Goal: Task Accomplishment & Management: Complete application form

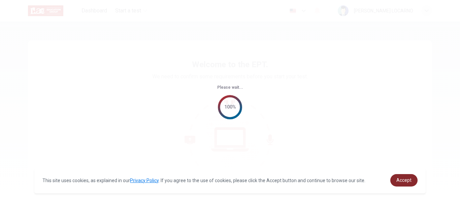
click at [403, 179] on span "Accept" at bounding box center [403, 180] width 15 height 5
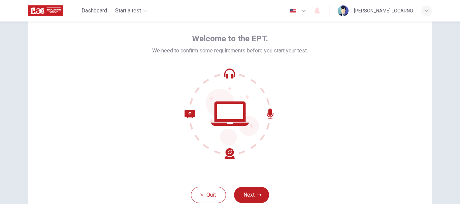
scroll to position [29, 0]
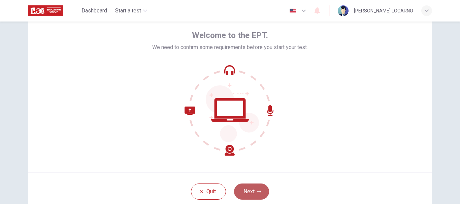
click at [249, 188] on button "Next" at bounding box center [251, 192] width 35 height 16
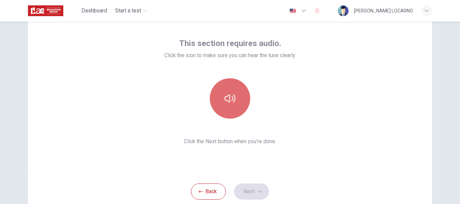
click at [226, 93] on icon "button" at bounding box center [229, 98] width 11 height 11
click at [242, 94] on button "button" at bounding box center [230, 98] width 40 height 40
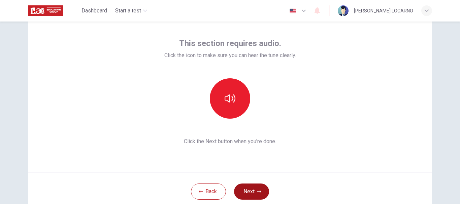
click at [247, 189] on button "Next" at bounding box center [251, 192] width 35 height 16
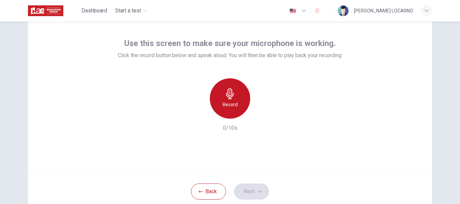
click at [229, 81] on div "Record" at bounding box center [230, 98] width 40 height 40
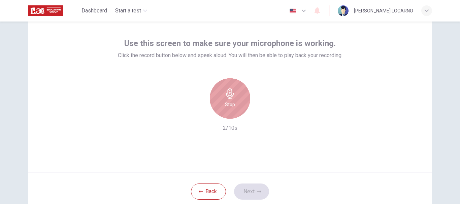
click at [229, 81] on div "Stop" at bounding box center [230, 98] width 40 height 40
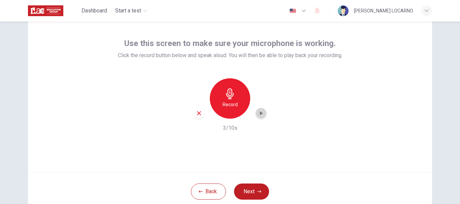
click at [261, 113] on icon "button" at bounding box center [260, 113] width 7 height 7
click at [198, 117] on div "button" at bounding box center [199, 113] width 11 height 11
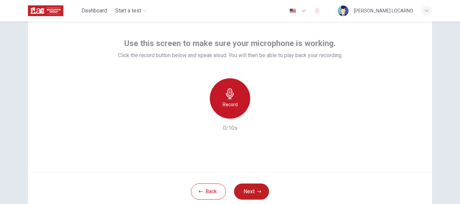
click at [219, 111] on div "Record" at bounding box center [230, 98] width 40 height 40
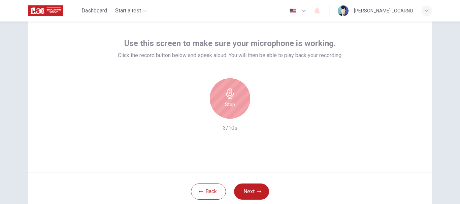
click at [219, 106] on div "Stop" at bounding box center [230, 98] width 40 height 40
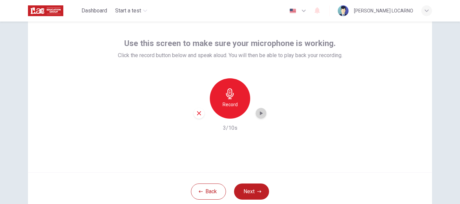
click at [258, 116] on icon "button" at bounding box center [260, 113] width 7 height 7
click at [196, 117] on div "button" at bounding box center [199, 113] width 11 height 11
click at [253, 191] on button "Next" at bounding box center [251, 192] width 35 height 16
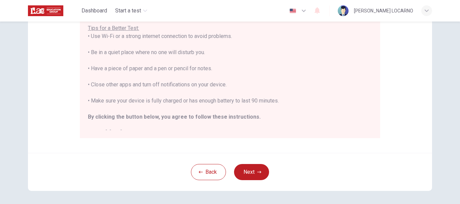
scroll to position [170, 0]
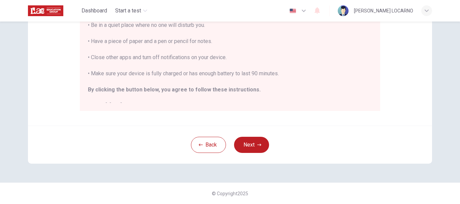
click at [248, 155] on div "Back Next" at bounding box center [230, 145] width 404 height 38
click at [251, 144] on button "Next" at bounding box center [251, 145] width 35 height 16
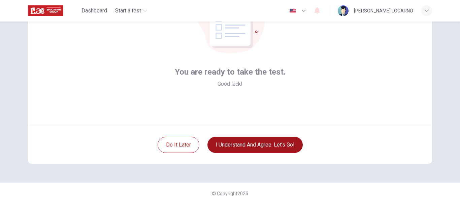
scroll to position [76, 0]
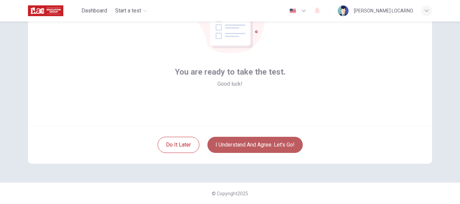
click at [251, 144] on button "I understand and agree. Let’s go!" at bounding box center [254, 145] width 95 height 16
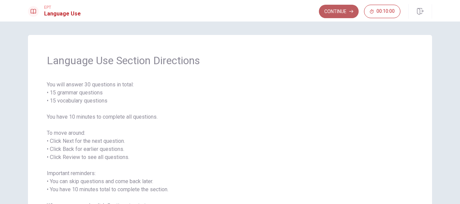
click at [342, 11] on button "Continue" at bounding box center [339, 11] width 40 height 13
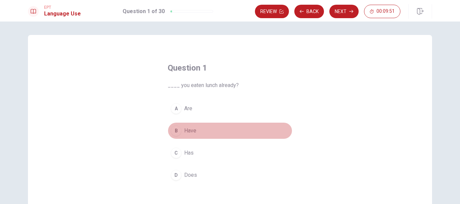
click at [182, 132] on button "B Have" at bounding box center [230, 131] width 125 height 17
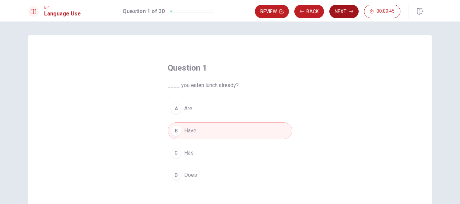
click at [350, 12] on icon "button" at bounding box center [351, 11] width 4 height 4
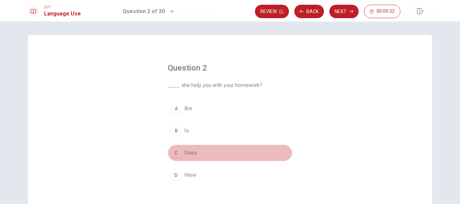
click at [191, 154] on span "Does" at bounding box center [190, 153] width 13 height 8
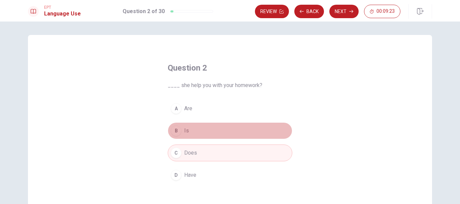
click at [205, 129] on button "B Is" at bounding box center [230, 131] width 125 height 17
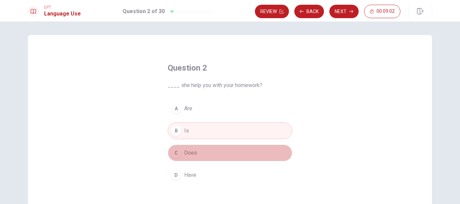
click at [211, 154] on button "C Does" at bounding box center [230, 153] width 125 height 17
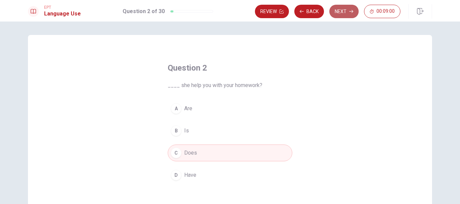
click at [341, 12] on button "Next" at bounding box center [343, 11] width 29 height 13
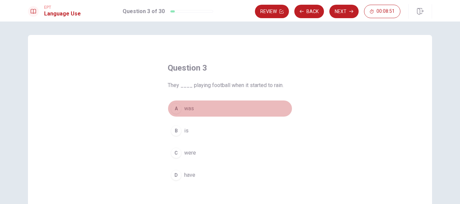
click at [187, 110] on span "was" at bounding box center [189, 109] width 10 height 8
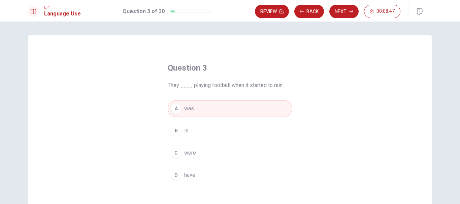
click at [187, 155] on span "were" at bounding box center [190, 153] width 12 height 8
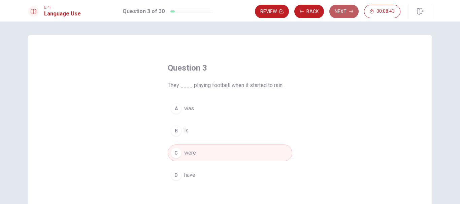
click at [346, 11] on button "Next" at bounding box center [343, 11] width 29 height 13
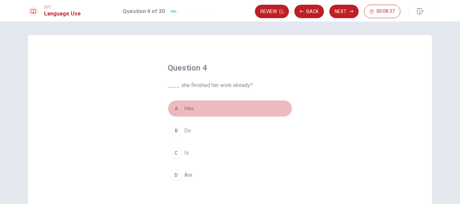
click at [182, 106] on button "A Has" at bounding box center [230, 108] width 125 height 17
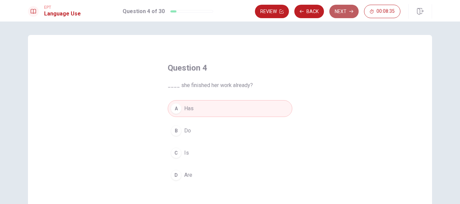
click at [340, 14] on button "Next" at bounding box center [343, 11] width 29 height 13
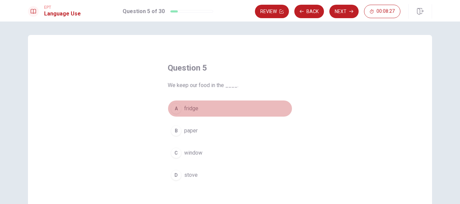
click at [195, 106] on span "fridge" at bounding box center [191, 109] width 14 height 8
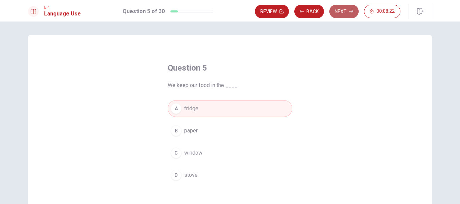
click at [344, 12] on button "Next" at bounding box center [343, 11] width 29 height 13
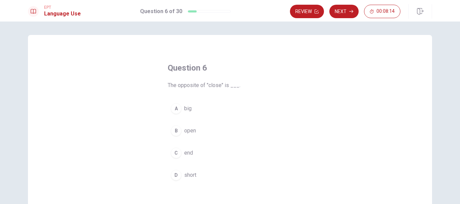
click at [188, 135] on span "open" at bounding box center [190, 131] width 12 height 8
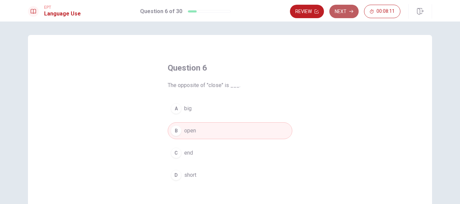
click at [348, 12] on button "Next" at bounding box center [343, 11] width 29 height 13
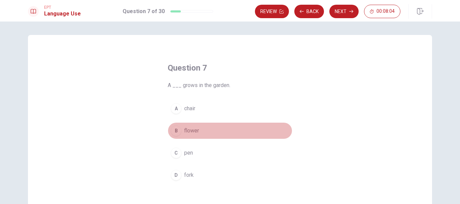
click at [189, 130] on span "flower" at bounding box center [191, 131] width 15 height 8
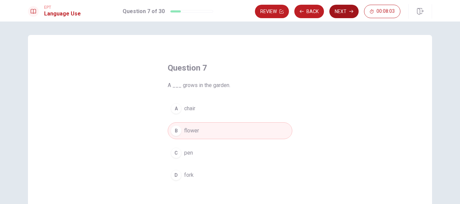
click at [348, 10] on button "Next" at bounding box center [343, 11] width 29 height 13
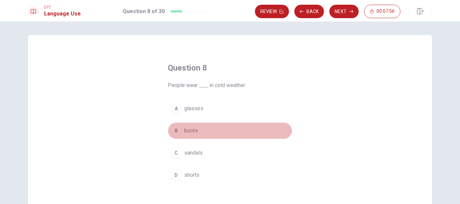
click at [191, 130] on span "boots" at bounding box center [191, 131] width 14 height 8
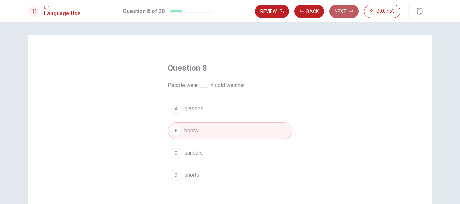
click at [347, 9] on button "Next" at bounding box center [343, 11] width 29 height 13
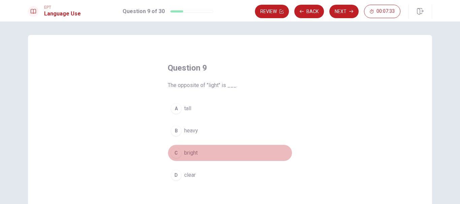
click at [190, 153] on span "bright" at bounding box center [190, 153] width 13 height 8
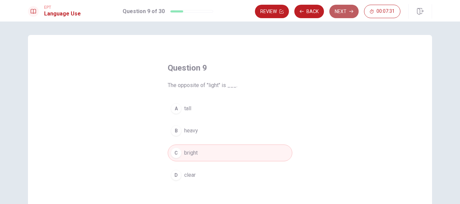
click at [341, 12] on button "Next" at bounding box center [343, 11] width 29 height 13
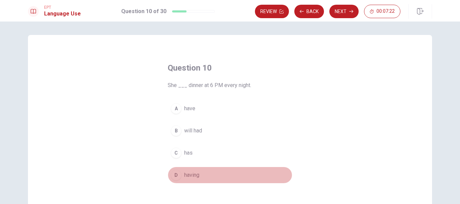
click at [191, 178] on span "having" at bounding box center [191, 175] width 15 height 8
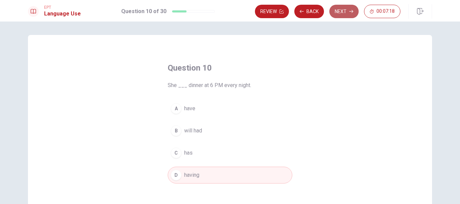
click at [335, 14] on button "Next" at bounding box center [343, 11] width 29 height 13
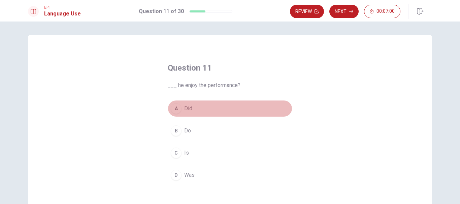
click at [178, 108] on div "A" at bounding box center [176, 108] width 11 height 11
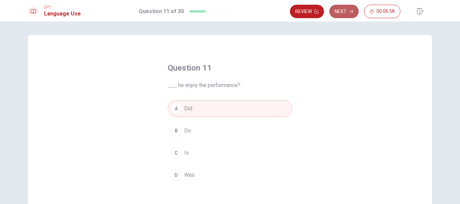
click at [345, 12] on button "Next" at bounding box center [343, 11] width 29 height 13
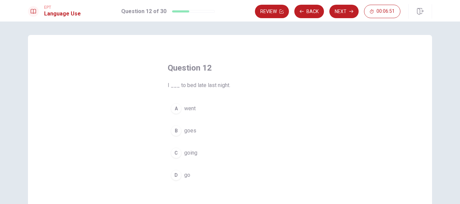
click at [186, 108] on span "went" at bounding box center [189, 109] width 11 height 8
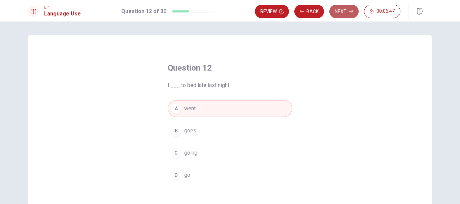
click at [345, 9] on button "Next" at bounding box center [343, 11] width 29 height 13
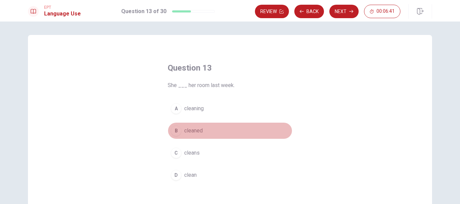
click at [190, 135] on span "cleaned" at bounding box center [193, 131] width 19 height 8
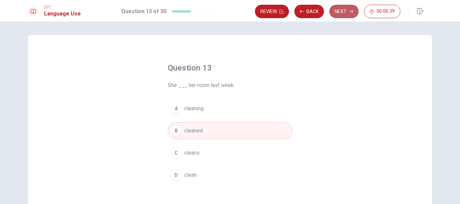
click at [347, 13] on button "Next" at bounding box center [343, 11] width 29 height 13
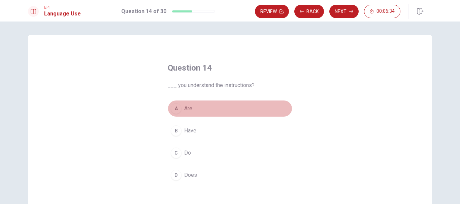
click at [184, 109] on span "Are" at bounding box center [188, 109] width 8 height 8
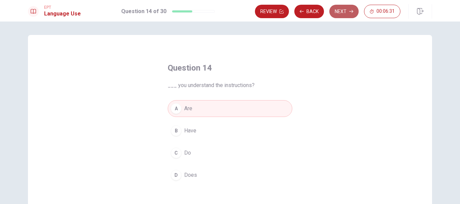
click at [343, 15] on button "Next" at bounding box center [343, 11] width 29 height 13
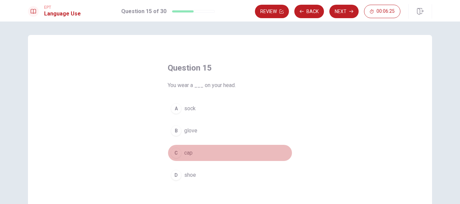
click at [185, 153] on span "cap" at bounding box center [188, 153] width 8 height 8
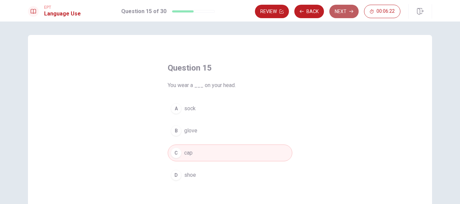
click at [342, 14] on button "Next" at bounding box center [343, 11] width 29 height 13
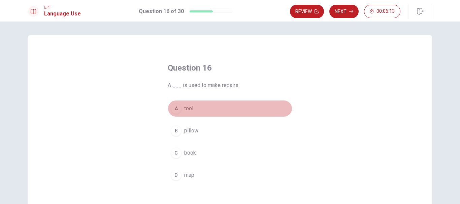
click at [184, 106] on span "tool" at bounding box center [188, 109] width 9 height 8
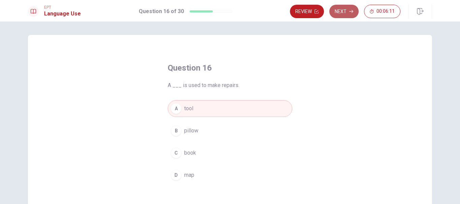
click at [342, 15] on button "Next" at bounding box center [343, 11] width 29 height 13
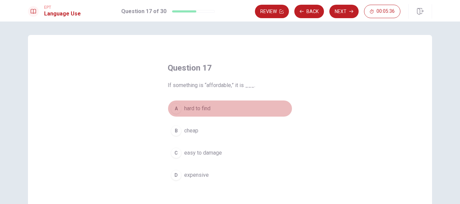
click at [201, 108] on span "hard to find" at bounding box center [197, 109] width 26 height 8
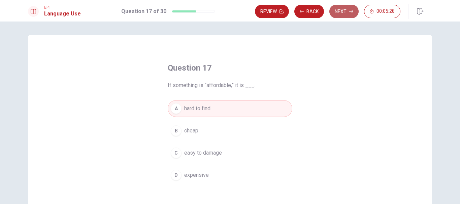
click at [344, 14] on button "Next" at bounding box center [343, 11] width 29 height 13
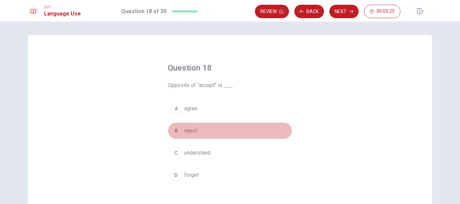
click at [192, 128] on span "reject" at bounding box center [190, 131] width 13 height 8
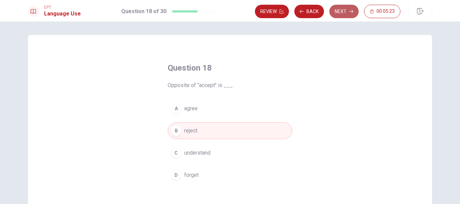
click at [343, 11] on button "Next" at bounding box center [343, 11] width 29 height 13
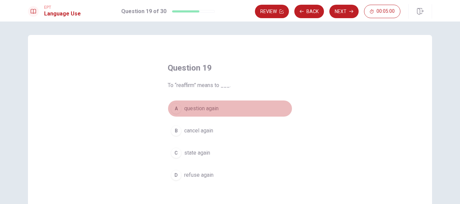
click at [210, 110] on span "question again" at bounding box center [201, 109] width 34 height 8
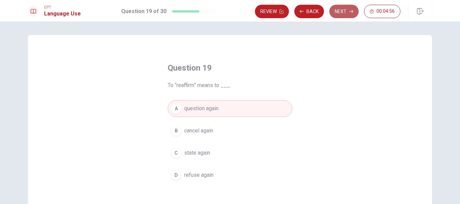
click at [353, 9] on button "Next" at bounding box center [343, 11] width 29 height 13
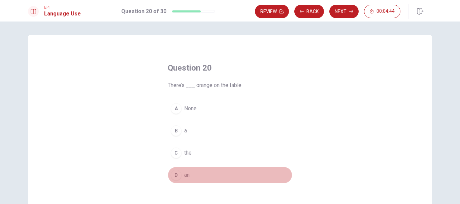
click at [180, 173] on button "D an" at bounding box center [230, 175] width 125 height 17
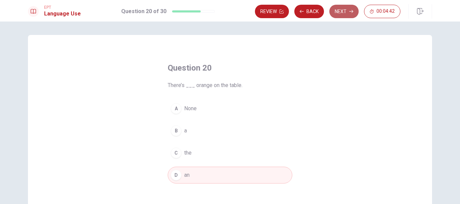
click at [342, 15] on button "Next" at bounding box center [343, 11] width 29 height 13
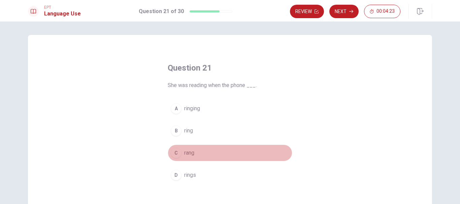
click at [193, 155] on span "rang" at bounding box center [189, 153] width 10 height 8
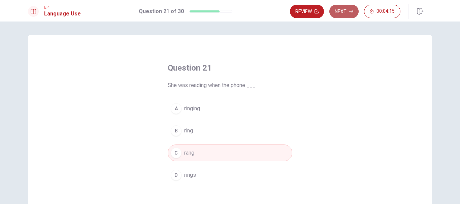
click at [339, 11] on button "Next" at bounding box center [343, 11] width 29 height 13
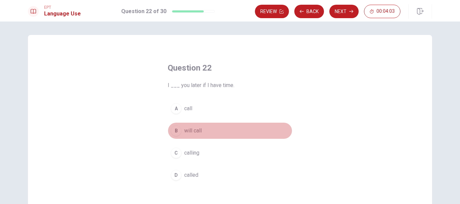
click at [184, 127] on span "will call" at bounding box center [193, 131] width 18 height 8
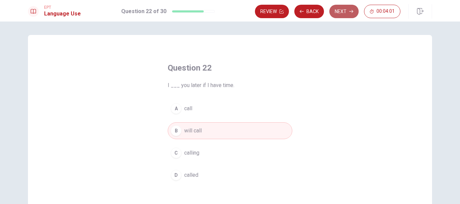
click at [348, 10] on button "Next" at bounding box center [343, 11] width 29 height 13
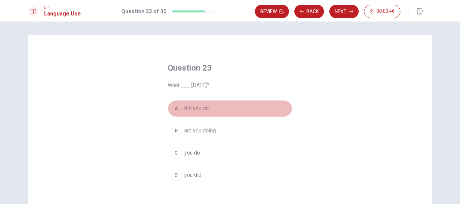
click at [202, 109] on span "did you do" at bounding box center [196, 109] width 25 height 8
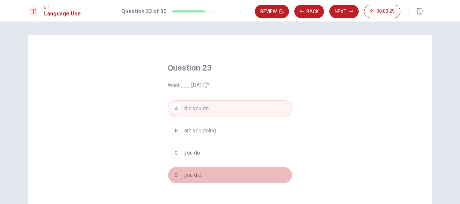
click at [195, 176] on span "you did" at bounding box center [192, 175] width 17 height 8
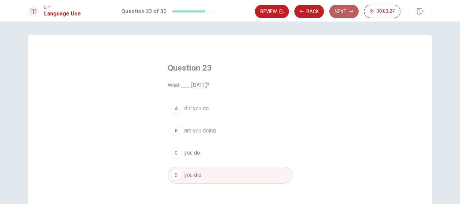
click at [341, 14] on button "Next" at bounding box center [343, 11] width 29 height 13
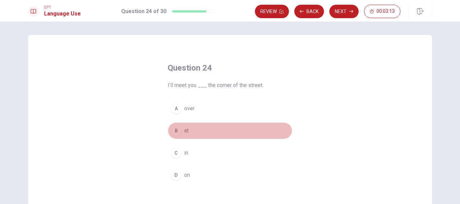
click at [187, 130] on button "B at" at bounding box center [230, 131] width 125 height 17
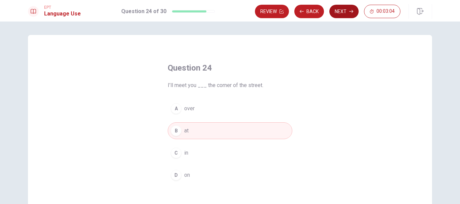
drag, startPoint x: 347, startPoint y: 85, endPoint x: 346, endPoint y: 10, distance: 74.4
click at [346, 10] on div "EPT Language Use Question 24 of 30 Review Back Next 00:03:04 Question 24 of 30 …" at bounding box center [230, 102] width 460 height 204
click at [346, 10] on button "Next" at bounding box center [343, 11] width 29 height 13
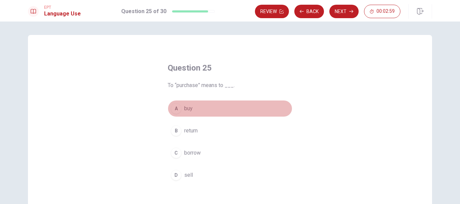
click at [191, 112] on button "A buy" at bounding box center [230, 108] width 125 height 17
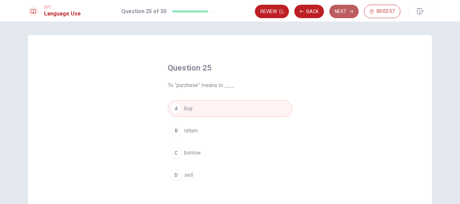
click at [340, 13] on button "Next" at bounding box center [343, 11] width 29 height 13
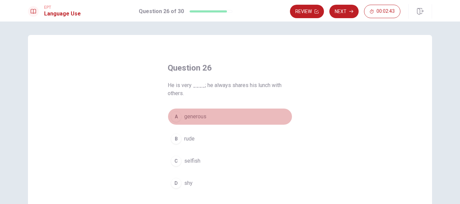
click at [199, 121] on button "A generous" at bounding box center [230, 116] width 125 height 17
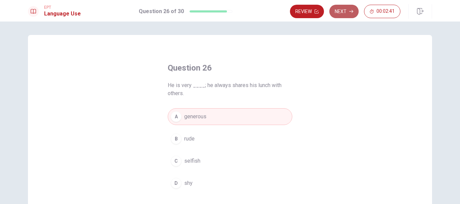
click at [344, 13] on button "Next" at bounding box center [343, 11] width 29 height 13
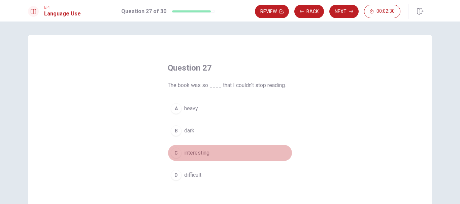
click at [203, 156] on span "interesting" at bounding box center [196, 153] width 25 height 8
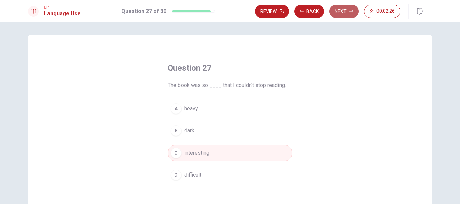
click at [342, 12] on button "Next" at bounding box center [343, 11] width 29 height 13
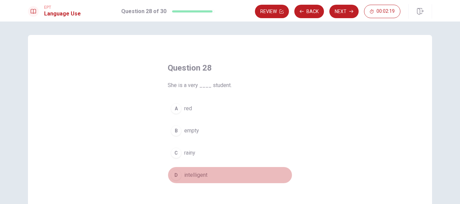
click at [189, 176] on span "intelligent" at bounding box center [195, 175] width 23 height 8
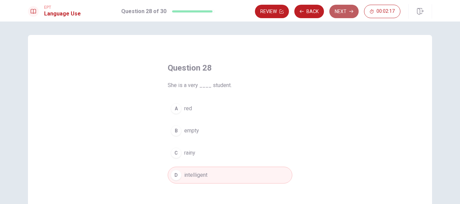
click at [336, 11] on button "Next" at bounding box center [343, 11] width 29 height 13
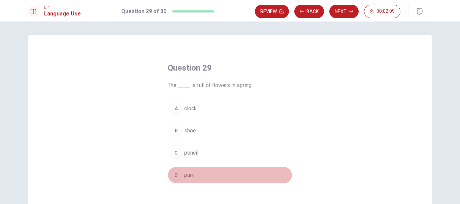
click at [189, 174] on span "park" at bounding box center [189, 175] width 10 height 8
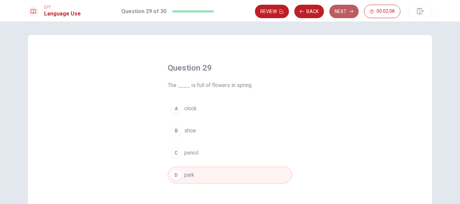
click at [342, 14] on button "Next" at bounding box center [343, 11] width 29 height 13
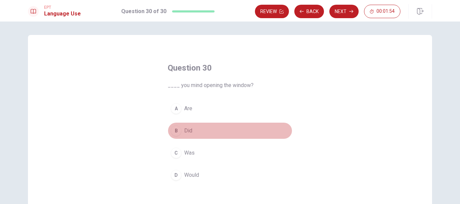
click at [189, 133] on span "Did" at bounding box center [188, 131] width 8 height 8
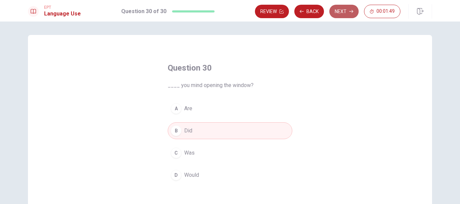
click at [337, 7] on button "Next" at bounding box center [343, 11] width 29 height 13
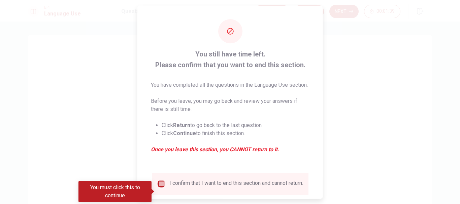
click at [161, 188] on input "You must click this to continue" at bounding box center [161, 184] width 8 height 8
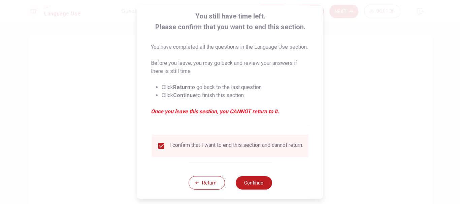
scroll to position [55, 0]
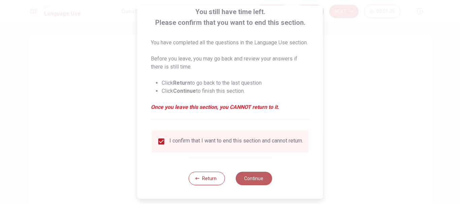
click at [252, 180] on button "Continue" at bounding box center [253, 178] width 36 height 13
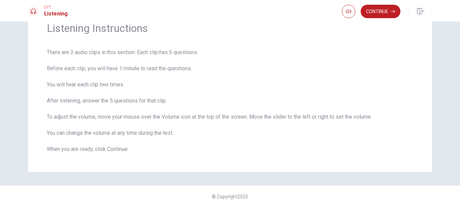
scroll to position [35, 0]
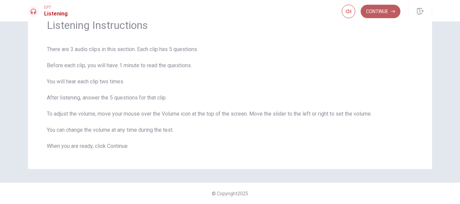
click at [378, 15] on button "Continue" at bounding box center [380, 11] width 40 height 13
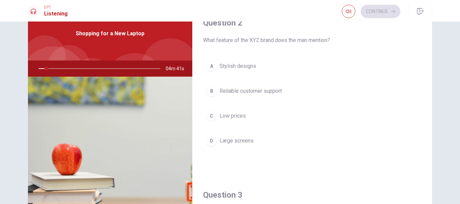
scroll to position [25, 0]
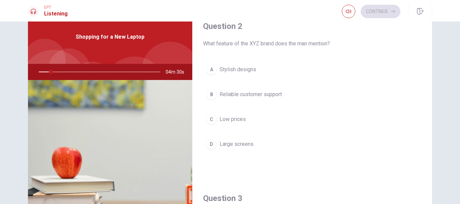
drag, startPoint x: 430, startPoint y: 71, endPoint x: 428, endPoint y: 73, distance: 3.6
click at [428, 73] on div "Question 1 Which brand does the man recommend? A DEF B LMN C XYZ D ABC Question…" at bounding box center [229, 127] width 425 height 234
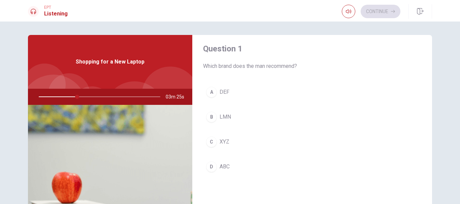
scroll to position [8, 0]
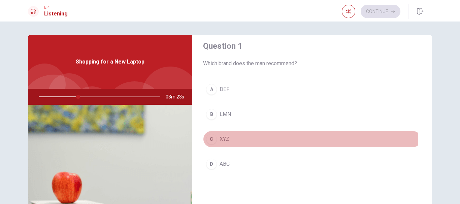
click at [212, 139] on div "C" at bounding box center [211, 139] width 11 height 11
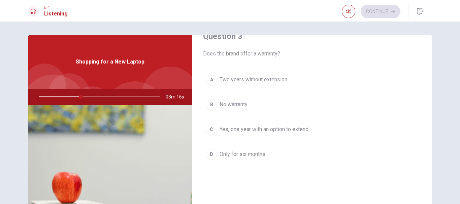
scroll to position [364, 0]
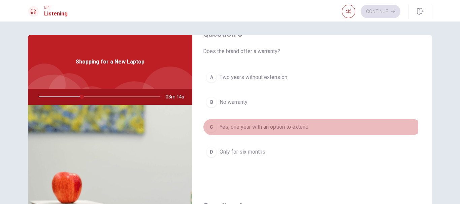
click at [277, 127] on span "Yes, one year with an option to extend" at bounding box center [263, 127] width 89 height 8
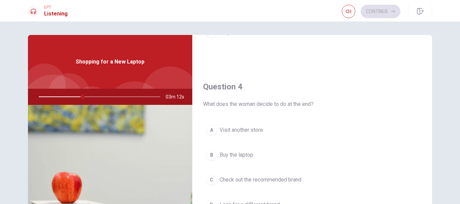
scroll to position [502, 0]
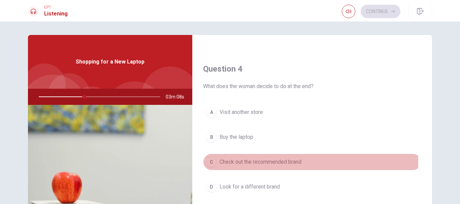
click at [299, 163] on span "Check out the recommended brand" at bounding box center [260, 162] width 82 height 8
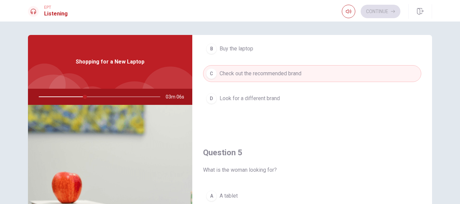
scroll to position [628, 0]
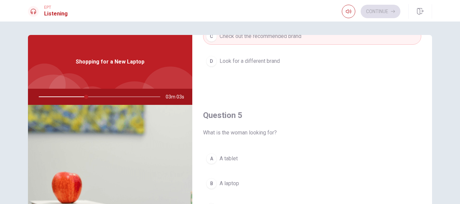
click at [226, 180] on span "A laptop" at bounding box center [229, 184] width 20 height 8
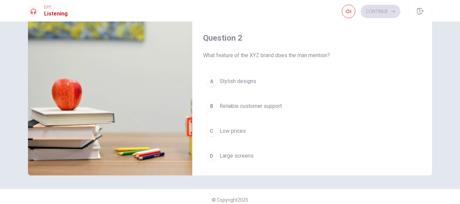
scroll to position [101, 0]
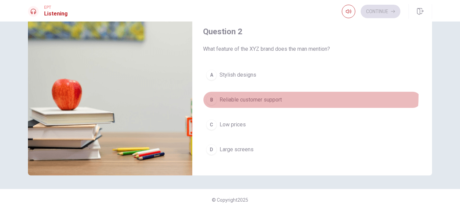
click at [268, 95] on button "B Reliable customer support" at bounding box center [312, 100] width 218 height 17
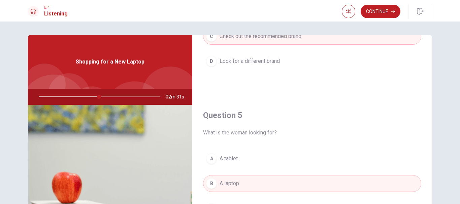
scroll to position [83, 0]
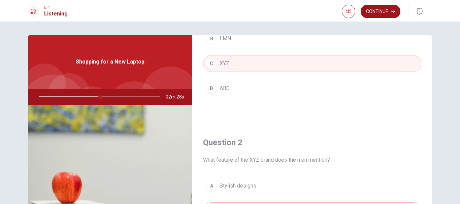
click at [374, 14] on button "Continue" at bounding box center [380, 11] width 40 height 13
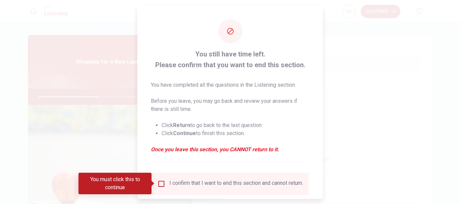
click at [159, 186] on input "You must click this to continue" at bounding box center [161, 184] width 8 height 8
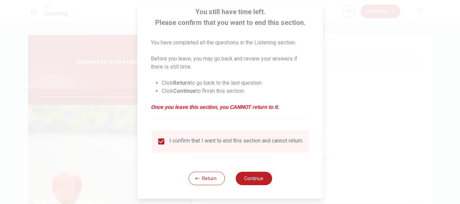
scroll to position [47, 0]
click at [257, 180] on button "Continue" at bounding box center [253, 178] width 36 height 13
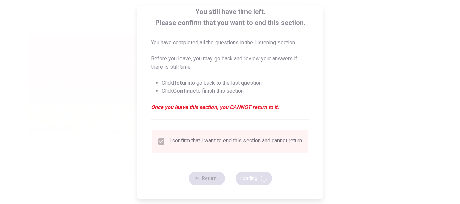
type input "53"
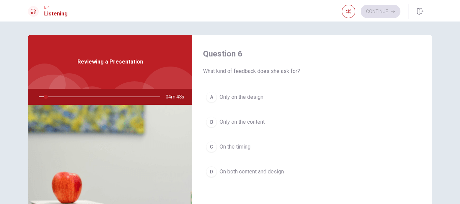
drag, startPoint x: 425, startPoint y: 63, endPoint x: 422, endPoint y: 103, distance: 40.2
click at [422, 103] on div "Question 6 What kind of feedback does she ask for? A Only on the design B Only …" at bounding box center [312, 121] width 240 height 172
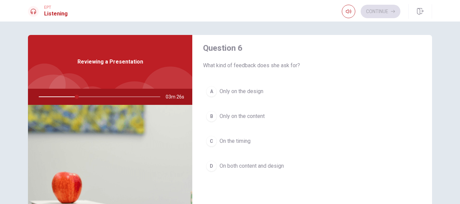
scroll to position [0, 0]
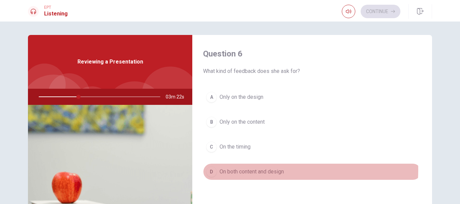
click at [267, 170] on span "On both content and design" at bounding box center [251, 172] width 64 height 8
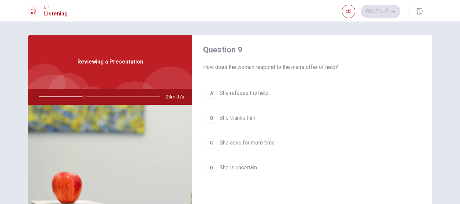
scroll to position [522, 0]
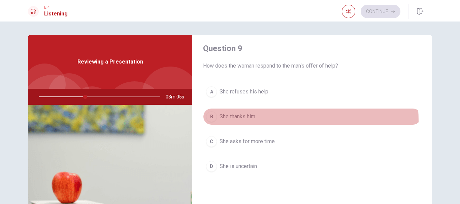
click at [258, 121] on button "B She thanks him" at bounding box center [312, 116] width 218 height 17
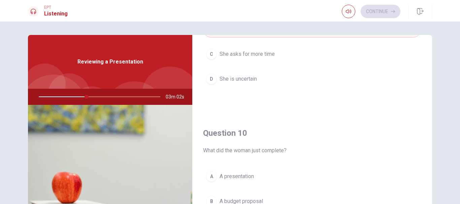
scroll to position [628, 0]
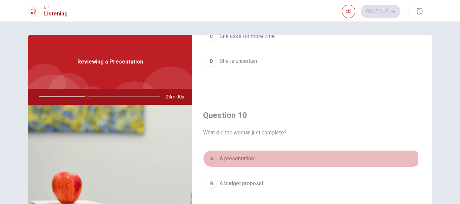
click at [274, 161] on button "A A presentation" at bounding box center [312, 158] width 218 height 17
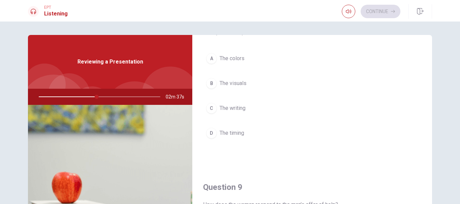
scroll to position [382, 0]
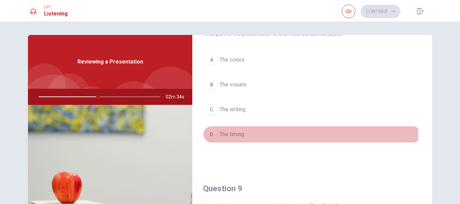
click at [243, 136] on span "The timing" at bounding box center [231, 135] width 25 height 8
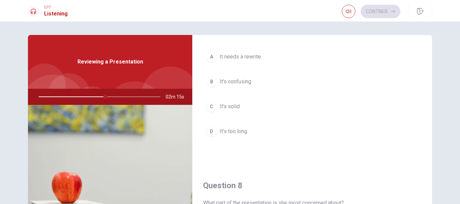
scroll to position [207, 0]
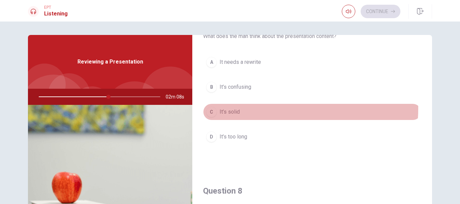
click at [239, 108] on button "C It’s solid" at bounding box center [312, 112] width 218 height 17
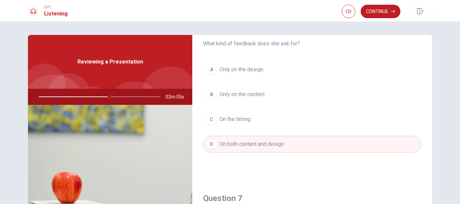
scroll to position [0, 0]
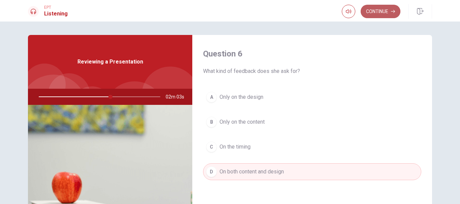
click at [377, 12] on button "Continue" at bounding box center [380, 11] width 40 height 13
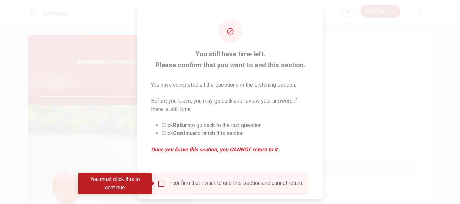
click at [167, 184] on div "I confirm that I want to end this section and cannot return." at bounding box center [230, 184] width 146 height 8
click at [160, 183] on input "You must click this to continue" at bounding box center [161, 184] width 8 height 8
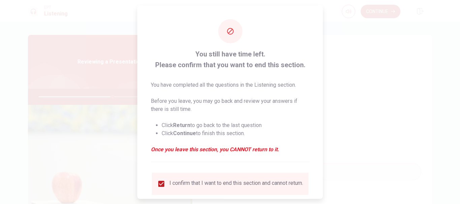
scroll to position [47, 0]
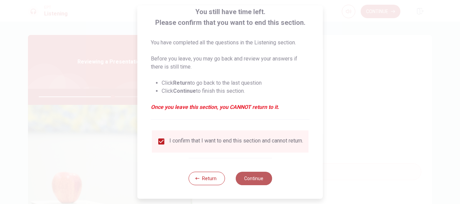
click at [251, 178] on button "Continue" at bounding box center [253, 178] width 36 height 13
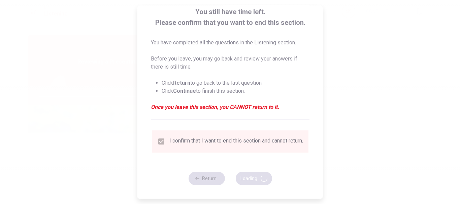
type input "62"
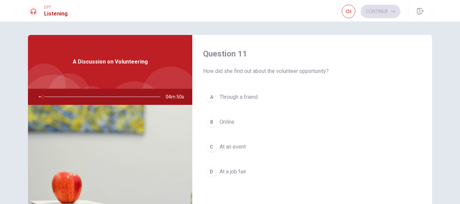
drag, startPoint x: 425, startPoint y: 58, endPoint x: 425, endPoint y: 73, distance: 15.1
click at [425, 73] on div "Question 11 How did she find out about the volunteer opportunity? A Through a f…" at bounding box center [312, 121] width 240 height 172
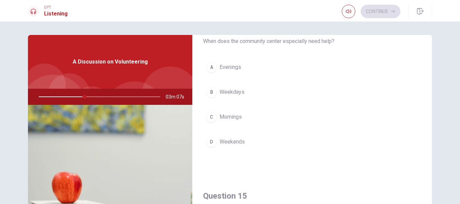
scroll to position [572, 0]
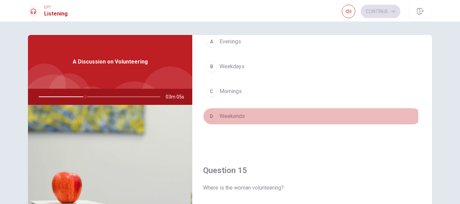
click at [233, 117] on span "Weekends" at bounding box center [231, 116] width 25 height 8
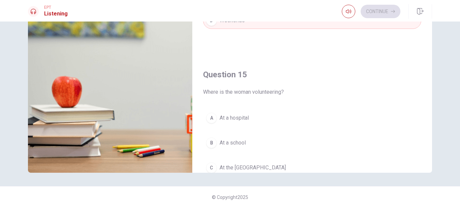
scroll to position [628, 0]
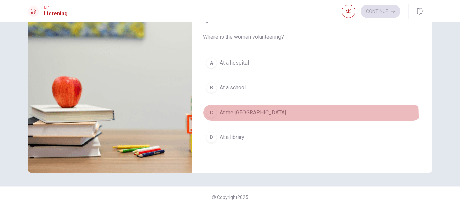
click at [274, 116] on span "At the [GEOGRAPHIC_DATA]" at bounding box center [252, 113] width 66 height 8
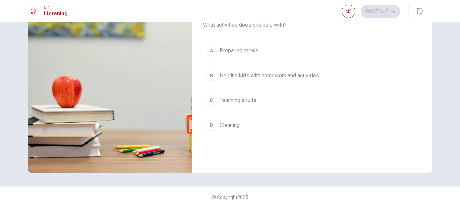
scroll to position [293, 0]
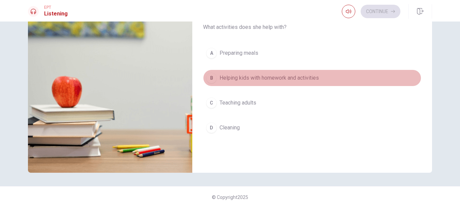
click at [316, 78] on span "Helping kids with homework and activities" at bounding box center [268, 78] width 99 height 8
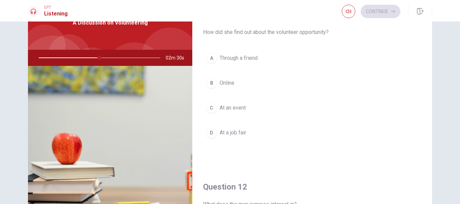
scroll to position [40, 0]
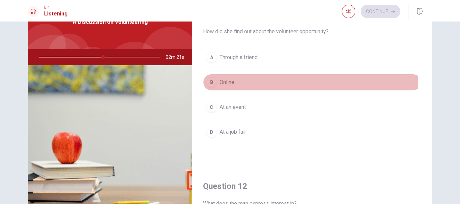
click at [235, 79] on button "B Online" at bounding box center [312, 82] width 218 height 17
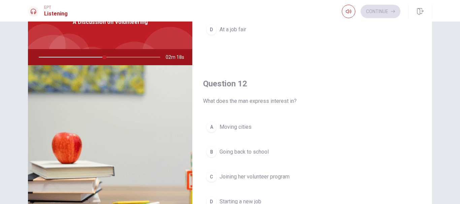
scroll to position [105, 0]
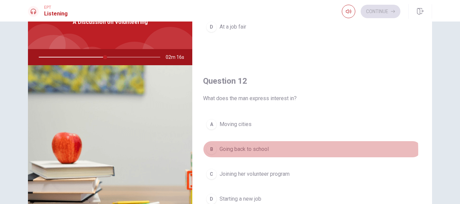
click at [266, 151] on span "Going back to school" at bounding box center [243, 149] width 49 height 8
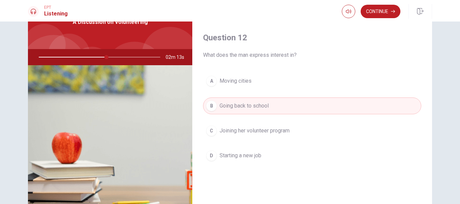
scroll to position [146, 0]
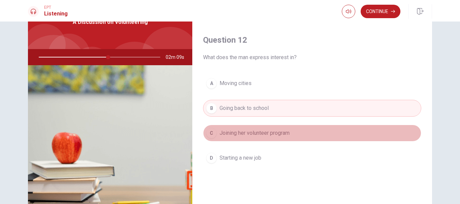
click at [328, 132] on button "C Joining her volunteer program" at bounding box center [312, 133] width 218 height 17
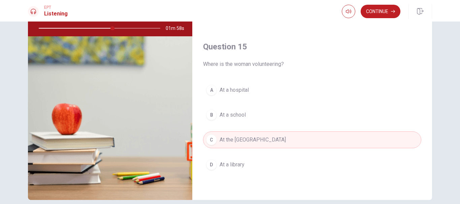
scroll to position [100, 0]
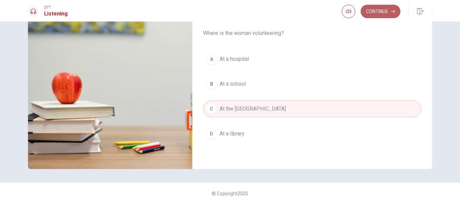
click at [376, 16] on button "Continue" at bounding box center [380, 11] width 40 height 13
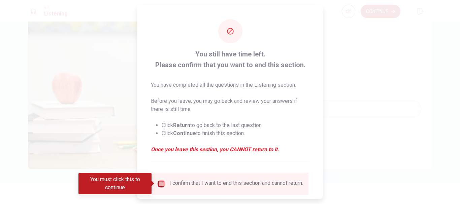
click at [162, 184] on input "You must click this to continue" at bounding box center [161, 184] width 8 height 8
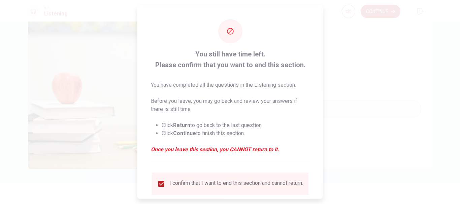
drag, startPoint x: 319, startPoint y: 70, endPoint x: 323, endPoint y: 126, distance: 56.1
click at [323, 126] on div "You still have time left. Please confirm that you want to end this section. You…" at bounding box center [230, 102] width 460 height 204
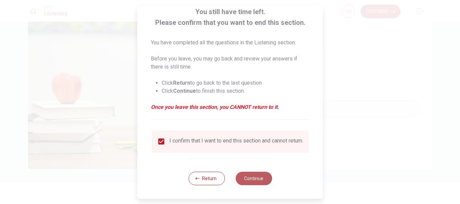
click at [249, 179] on button "Continue" at bounding box center [253, 178] width 36 height 13
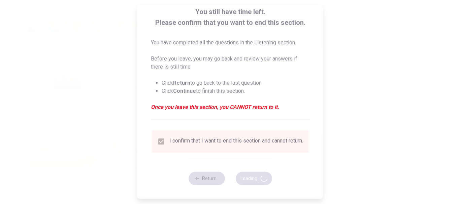
type input "65"
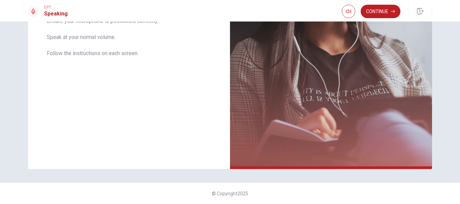
scroll to position [0, 0]
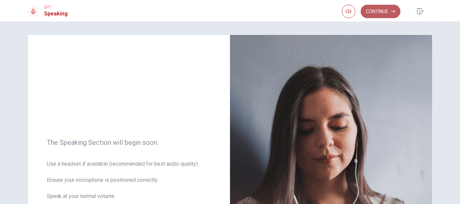
click at [379, 16] on button "Continue" at bounding box center [380, 11] width 40 height 13
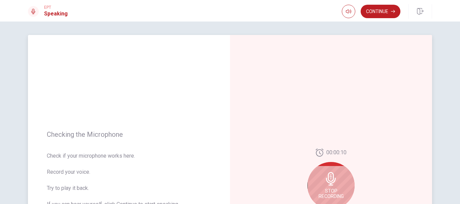
click at [328, 184] on icon at bounding box center [330, 178] width 13 height 13
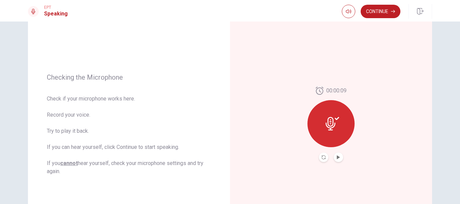
scroll to position [58, 0]
click at [339, 157] on button "Play Audio" at bounding box center [338, 156] width 9 height 9
click at [321, 155] on icon "Record Again" at bounding box center [323, 157] width 4 height 4
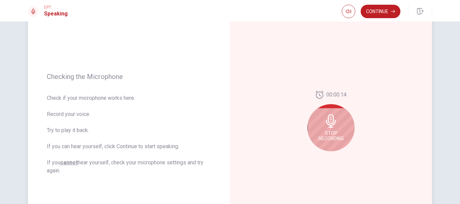
click at [334, 131] on span "Stop Recording" at bounding box center [330, 136] width 25 height 11
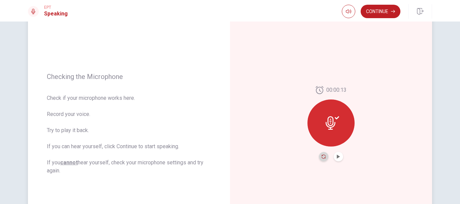
click at [321, 156] on icon "Record Again" at bounding box center [323, 157] width 4 height 4
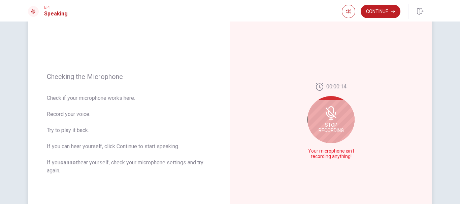
click at [333, 123] on span "Stop Recording" at bounding box center [330, 128] width 25 height 11
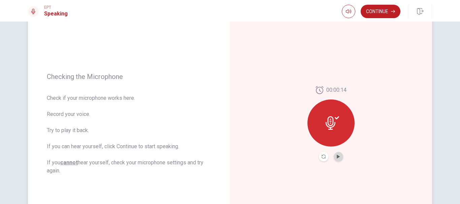
click at [338, 154] on button "Play Audio" at bounding box center [338, 156] width 9 height 9
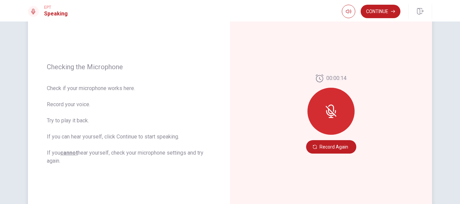
scroll to position [55, 0]
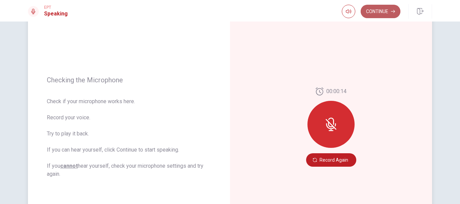
click at [390, 14] on button "Continue" at bounding box center [380, 11] width 40 height 13
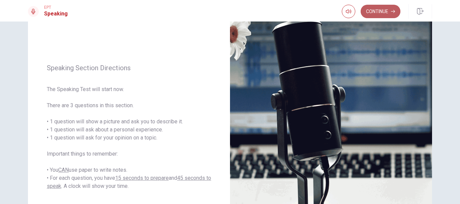
click at [374, 8] on button "Continue" at bounding box center [380, 11] width 40 height 13
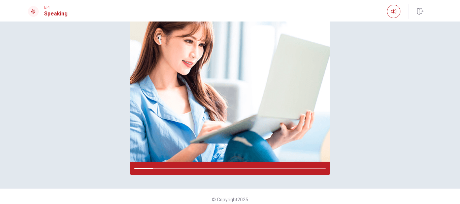
scroll to position [91, 0]
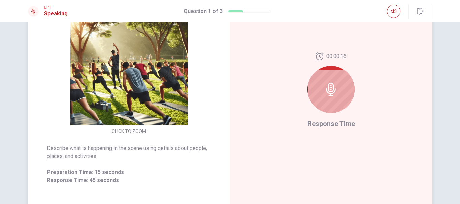
click at [329, 87] on icon at bounding box center [330, 89] width 13 height 13
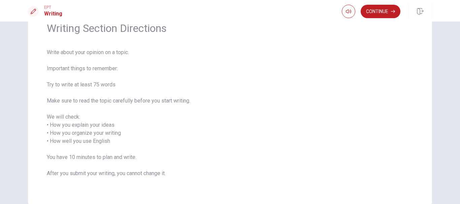
scroll to position [28, 0]
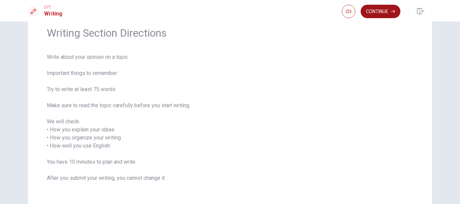
drag, startPoint x: 388, startPoint y: 4, endPoint x: 386, endPoint y: 9, distance: 5.3
click at [386, 9] on div "Continue" at bounding box center [387, 11] width 90 height 15
click at [386, 9] on button "Continue" at bounding box center [380, 11] width 40 height 13
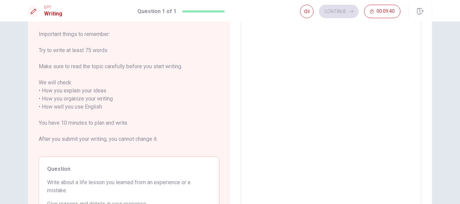
scroll to position [0, 0]
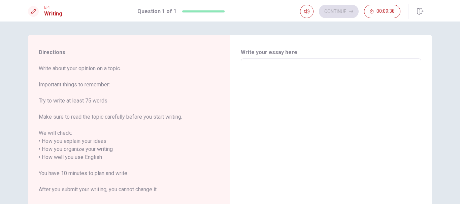
click at [308, 70] on textarea at bounding box center [330, 157] width 171 height 187
type textarea "I"
type textarea "x"
type textarea "I"
type textarea "x"
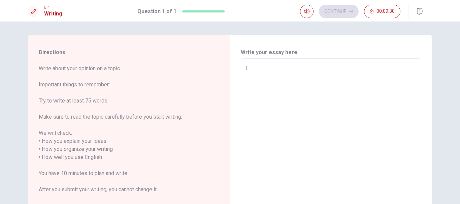
type textarea "I"
type textarea "x"
type textarea "I"
type textarea "x"
type textarea "I h"
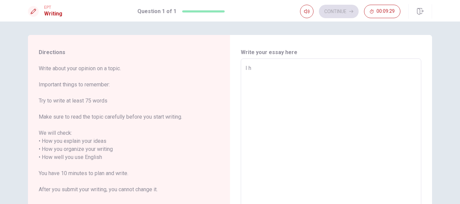
type textarea "x"
type textarea "I ha"
type textarea "x"
type textarea "I had"
type textarea "x"
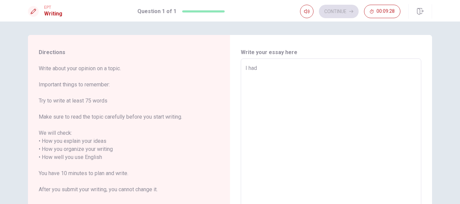
type textarea "I had"
type textarea "x"
type textarea "I had t"
type textarea "x"
type textarea "I had th"
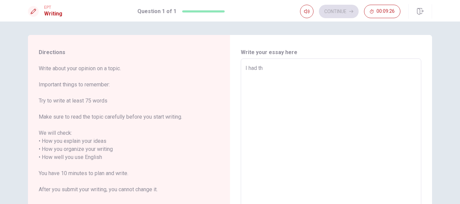
type textarea "x"
type textarea "I had the"
type textarea "x"
type textarea "I had the"
type textarea "x"
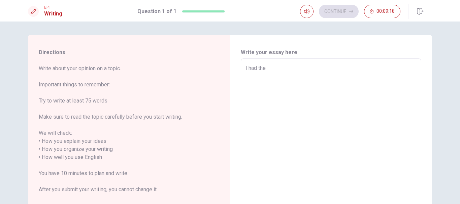
type textarea "I had the"
type textarea "x"
type textarea "I had th"
type textarea "x"
type textarea "I had t"
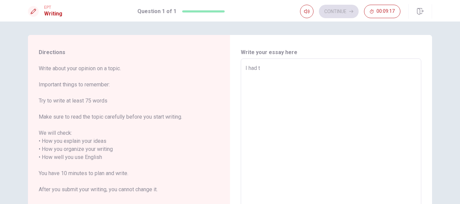
type textarea "x"
type textarea "I had"
type textarea "x"
type textarea "I had a"
type textarea "x"
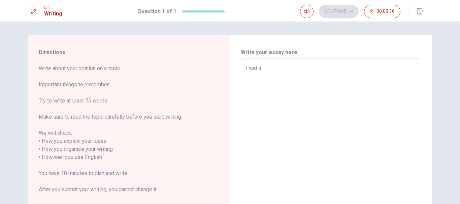
type textarea "I had a"
type textarea "x"
type textarea "I had a b"
type textarea "x"
type textarea "I had a bi"
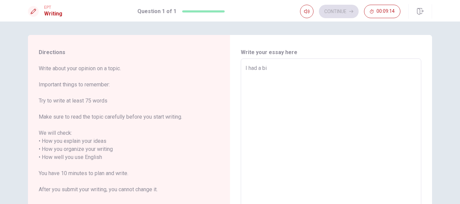
type textarea "x"
type textarea "I had a big"
type textarea "x"
type textarea "I had a big"
type textarea "x"
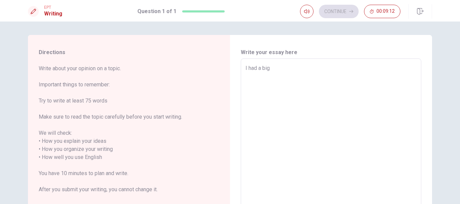
type textarea "I had a big e"
type textarea "x"
type textarea "I had a big ex"
type textarea "x"
type textarea "I had a big exp"
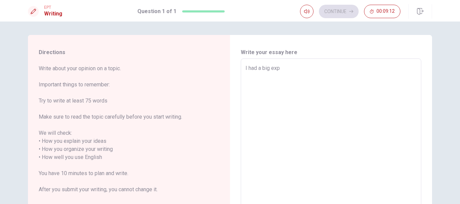
type textarea "x"
type textarea "I had a big expe"
type textarea "x"
type textarea "I had a big exper"
type textarea "x"
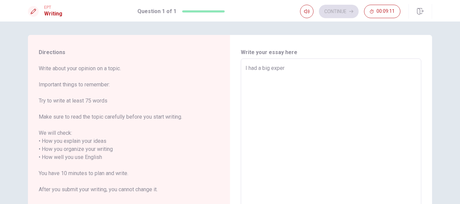
type textarea "I had a big experi"
type textarea "x"
type textarea "I had a big experie"
type textarea "x"
type textarea "I had a big experien"
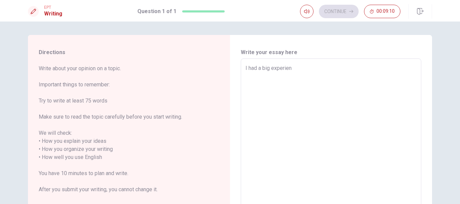
type textarea "x"
type textarea "I had a big experienc"
type textarea "x"
type textarea "I had a big experience"
type textarea "x"
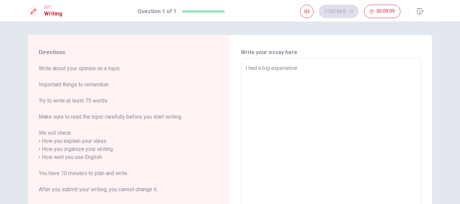
type textarea "I had a big experience"
type textarea "x"
type textarea "I had a big experience w"
type textarea "x"
type textarea "I had a big experience wh"
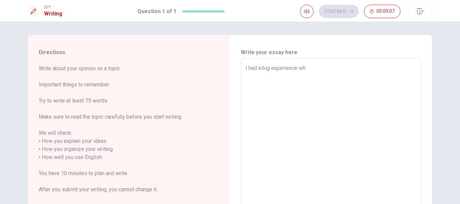
type textarea "x"
type textarea "I had a big experience whe"
type textarea "x"
type textarea "I had a big experience when"
type textarea "x"
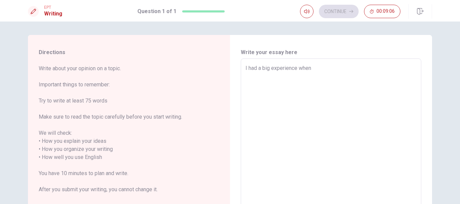
type textarea "I had a big experience when"
type textarea "x"
type textarea "I had a big experience when I"
type textarea "x"
type textarea "I had a big experience when I"
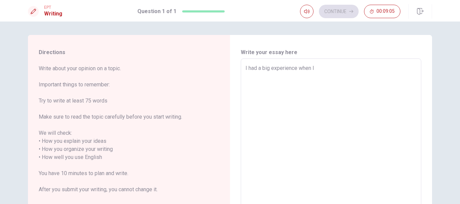
type textarea "x"
type textarea "I had a big experience when I d"
type textarea "x"
type textarea "I had a big experience when I di"
type textarea "x"
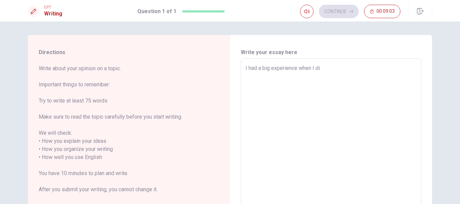
type textarea "I had a big experience when I d"
type textarea "x"
type textarea "I had a big experience when I de"
type textarea "x"
type textarea "I had a big experience when I dec"
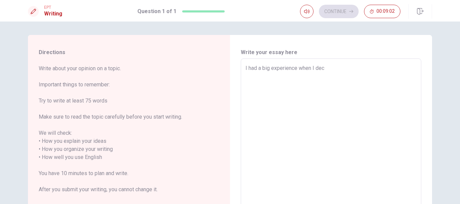
type textarea "x"
type textarea "I had a big experience when I deci"
type textarea "x"
type textarea "I had a big experience when I decid"
type textarea "x"
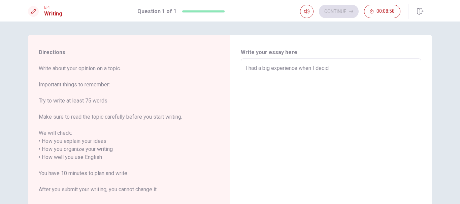
type textarea "I had a big experience when I deci"
type textarea "x"
type textarea "I had a big experience when I decid"
type textarea "x"
type textarea "I had a big experience when I decide"
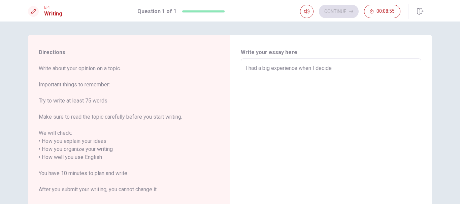
type textarea "x"
type textarea "I had a big experience when I decided"
type textarea "x"
type textarea "I had a big experience when I decided"
type textarea "x"
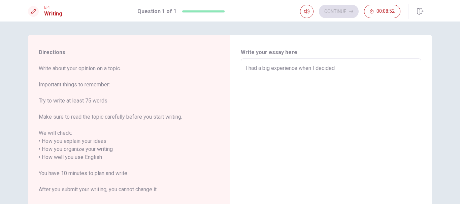
type textarea "I had a big experience when I decided m"
type textarea "x"
type textarea "I had a big experience when I decided mo"
type textarea "x"
type textarea "I had a big experience when I decided mom"
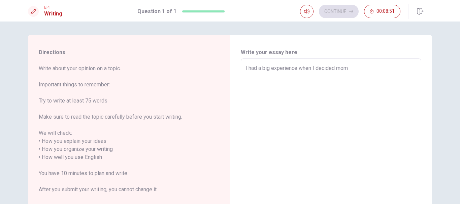
type textarea "x"
type textarea "I had a big experience when I decided momv"
type textarea "x"
type textarea "I had a big experience when I decided momve"
type textarea "x"
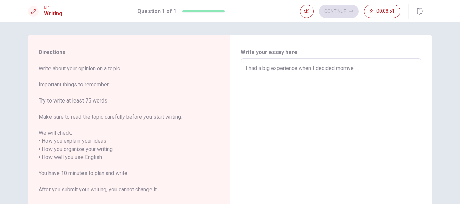
type textarea "I had a big experience when I decided momv"
type textarea "x"
type textarea "I had a big experience when I decided mom"
type textarea "x"
type textarea "I had a big experience when I decided mo"
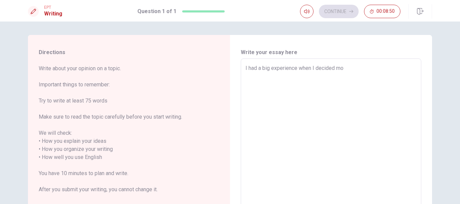
type textarea "x"
type textarea "I had a big experience when I decided mov"
type textarea "x"
type textarea "I had a big experience when I decided move"
type textarea "x"
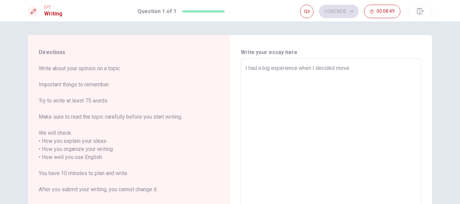
type textarea "I had a big experience when I decided move"
type textarea "x"
type textarea "I had a big experience when I decided move"
type textarea "x"
type textarea "I had a big experience when I decided mov"
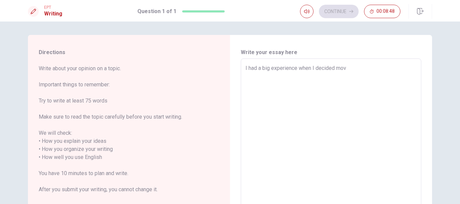
type textarea "x"
type textarea "I had a big experience when I decided movi"
type textarea "x"
type textarea "I had a big experience when I decided movin"
type textarea "x"
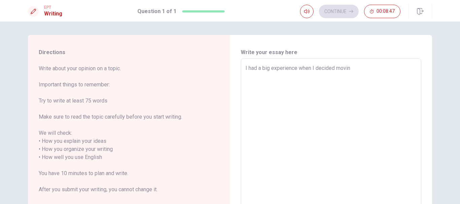
type textarea "I had a big experience when I decided moving"
type textarea "x"
type textarea "I had a big experience when I decided moving"
type textarea "x"
type textarea "I had a big experience when I decided moving t"
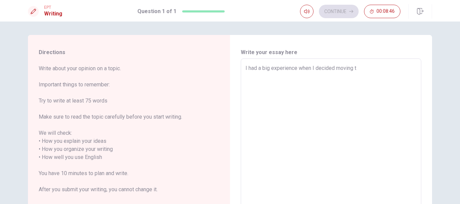
type textarea "x"
type textarea "I had a big experience when I decided moving to"
type textarea "x"
type textarea "I had a big experience when I decided moving to"
type textarea "x"
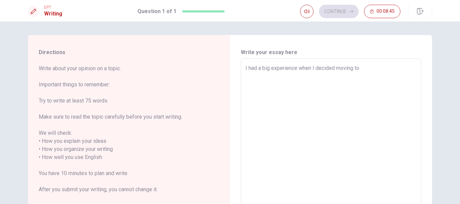
type textarea "I had a big experience when I decided moving to c"
type textarea "x"
type textarea "I had a big experience when I decided moving to [GEOGRAPHIC_DATA]"
type textarea "x"
type textarea "I had a big experience when I decided moving to can"
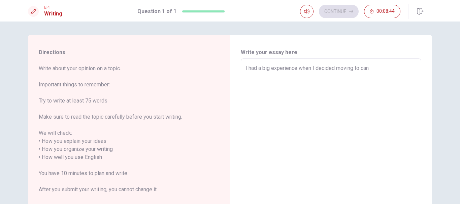
type textarea "x"
type textarea "I had a big experience when I decided moving to [GEOGRAPHIC_DATA]"
type textarea "x"
type textarea "I had a big experience when I decided moving to [GEOGRAPHIC_DATA]"
type textarea "x"
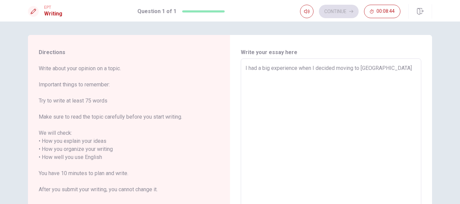
type textarea "I had a big experience when I decided moving to [GEOGRAPHIC_DATA]"
type textarea "x"
type textarea "I had a big experience when I decided moving to [GEOGRAPHIC_DATA],"
type textarea "x"
type textarea "I had a big experience when I decided moving to [GEOGRAPHIC_DATA],"
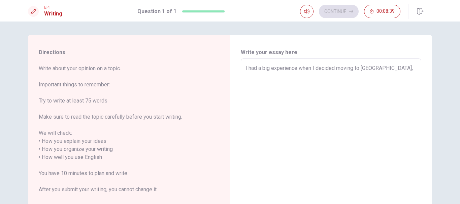
type textarea "x"
type textarea "I had a big experience when I decided moving to [GEOGRAPHIC_DATA], t"
type textarea "x"
type textarea "I had a big experience when I decided moving to [GEOGRAPHIC_DATA], th"
type textarea "x"
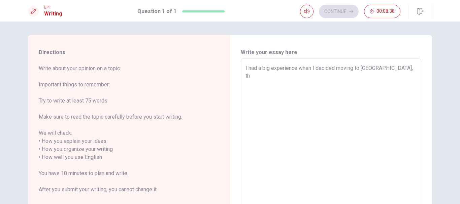
type textarea "I had a big experience when I decided moving to [GEOGRAPHIC_DATA], thi"
type textarea "x"
type textarea "I had a big experience when I decided moving to [GEOGRAPHIC_DATA], this"
type textarea "x"
type textarea "I had a big experience when I decided moving to [GEOGRAPHIC_DATA], this"
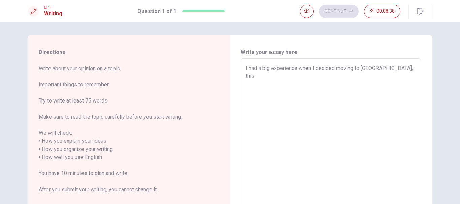
type textarea "x"
type textarea "I had a big experience when I decided moving to [GEOGRAPHIC_DATA], this e"
type textarea "x"
type textarea "I had a big experience when I decided moving to [GEOGRAPHIC_DATA], this ex"
type textarea "x"
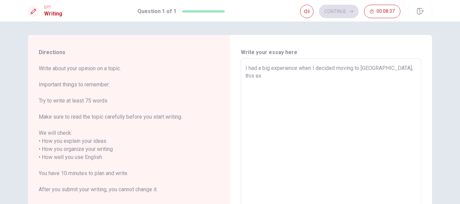
type textarea "I had a big experience when I decided moving to [GEOGRAPHIC_DATA], this exp"
type textarea "x"
type textarea "I had a big experience when I decided moving to [GEOGRAPHIC_DATA], this expe"
type textarea "x"
type textarea "I had a big experience when I decided moving to [GEOGRAPHIC_DATA], this exper"
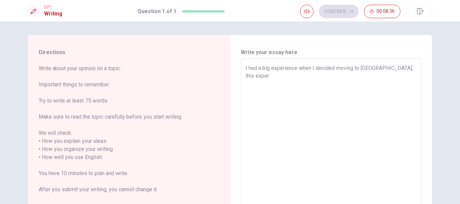
type textarea "x"
type textarea "I had a big experience when I decided moving to [GEOGRAPHIC_DATA], this experi"
type textarea "x"
type textarea "I had a big experience when I decided moving to [GEOGRAPHIC_DATA], this experie"
type textarea "x"
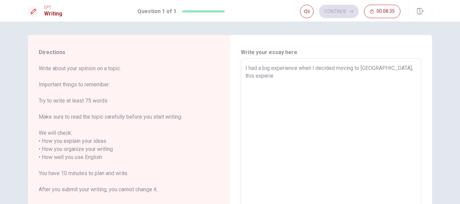
type textarea "I had a big experience when I decided moving to [GEOGRAPHIC_DATA], this experien"
type textarea "x"
type textarea "I had a big experience when I decided moving to [GEOGRAPHIC_DATA], this experie…"
type textarea "x"
type textarea "I had a big experience when I decided moving to [GEOGRAPHIC_DATA], this experie…"
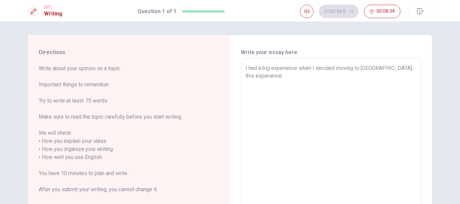
type textarea "x"
type textarea "I had a big experience when I decided moving to [GEOGRAPHIC_DATA], this experie…"
type textarea "x"
type textarea "I had a big experience when I decided moving to [GEOGRAPHIC_DATA], this experie…"
type textarea "x"
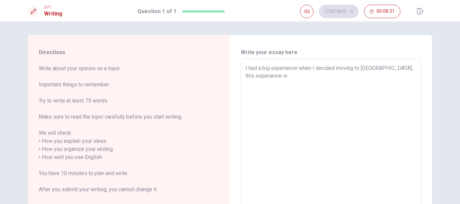
type textarea "I had a big experience when I decided moving to [GEOGRAPHIC_DATA], this experie…"
type textarea "x"
type textarea "I had a big experience when I decided moving to [GEOGRAPHIC_DATA], this experie…"
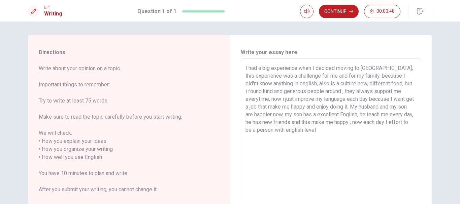
click at [339, 105] on textarea "I had a big experience when I decided moving to [GEOGRAPHIC_DATA], this experie…" at bounding box center [330, 157] width 171 height 187
click at [342, 139] on textarea "I had a big experience when I decided moving to [GEOGRAPHIC_DATA], this experie…" at bounding box center [330, 157] width 171 height 187
click at [243, 69] on div "I had a big experience when I decided moving to [GEOGRAPHIC_DATA], this experie…" at bounding box center [331, 158] width 180 height 198
click at [243, 68] on div "I had a big experience when I decided moving to [GEOGRAPHIC_DATA], this experie…" at bounding box center [331, 158] width 180 height 198
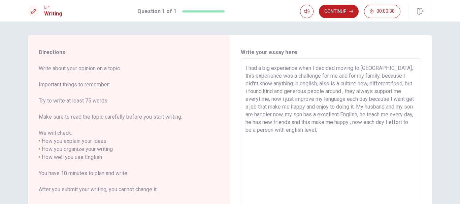
click at [243, 68] on div "I had a big experience when I decided moving to [GEOGRAPHIC_DATA], this experie…" at bounding box center [331, 158] width 180 height 198
click at [247, 69] on textarea "I had a big experience when I decided moving to [GEOGRAPHIC_DATA], this experie…" at bounding box center [330, 157] width 171 height 187
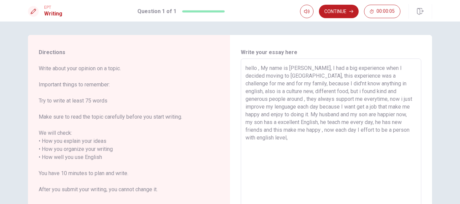
scroll to position [111, 0]
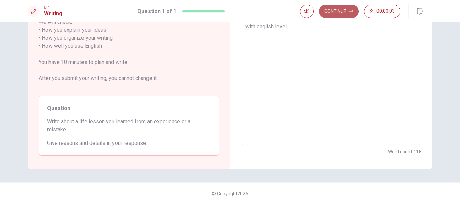
click at [336, 15] on button "Continue" at bounding box center [339, 11] width 40 height 13
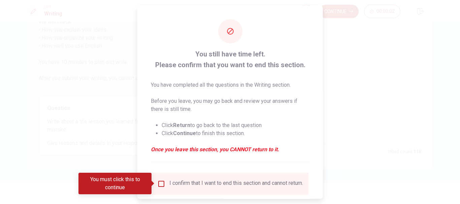
click at [159, 184] on input "You must click this to continue" at bounding box center [161, 184] width 8 height 8
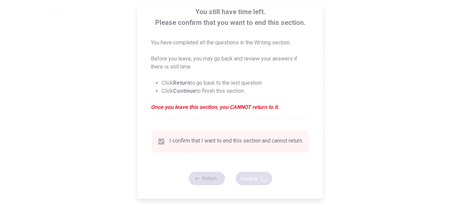
scroll to position [0, 0]
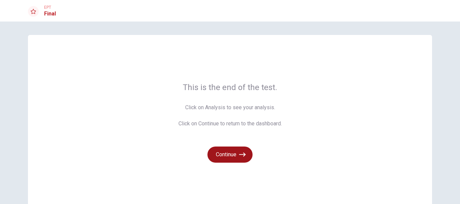
click at [242, 155] on icon "button" at bounding box center [242, 154] width 7 height 7
